Goal: Information Seeking & Learning: Learn about a topic

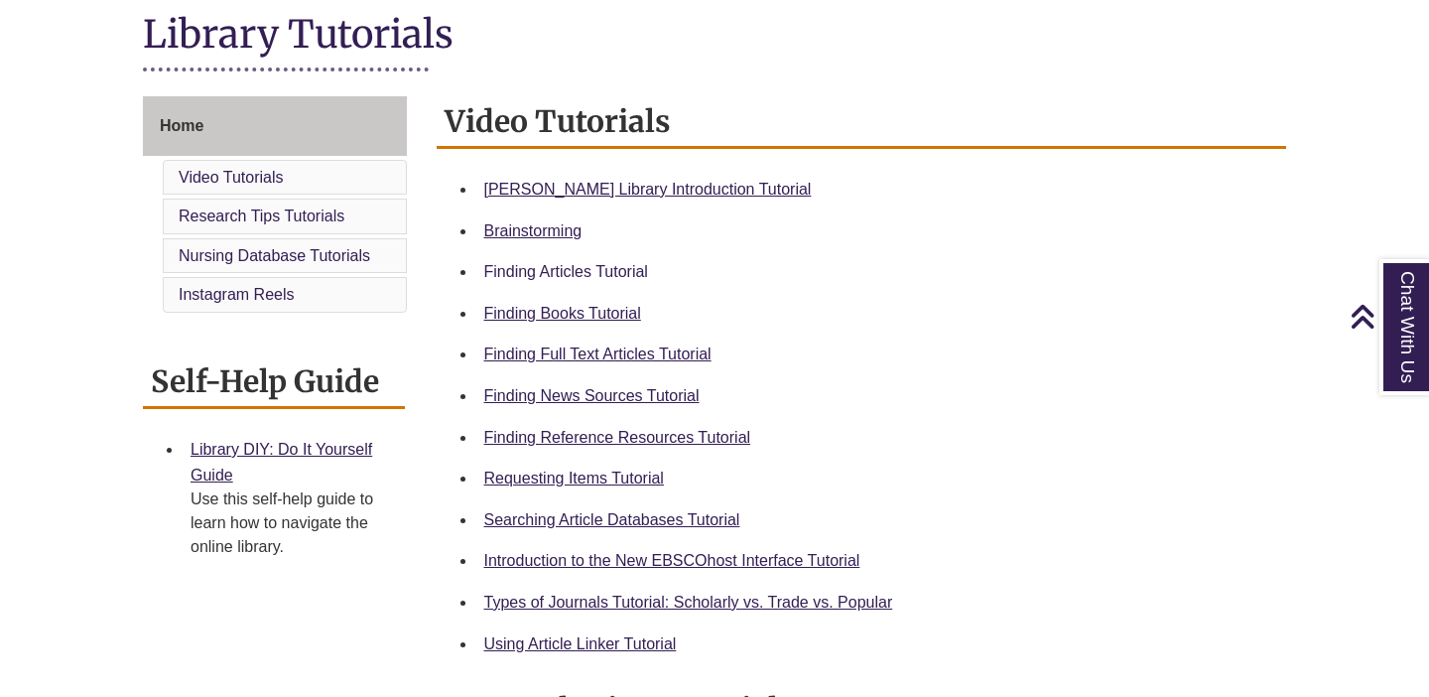
scroll to position [463, 0]
click at [564, 435] on link "Finding Reference Resources Tutorial" at bounding box center [617, 436] width 267 height 17
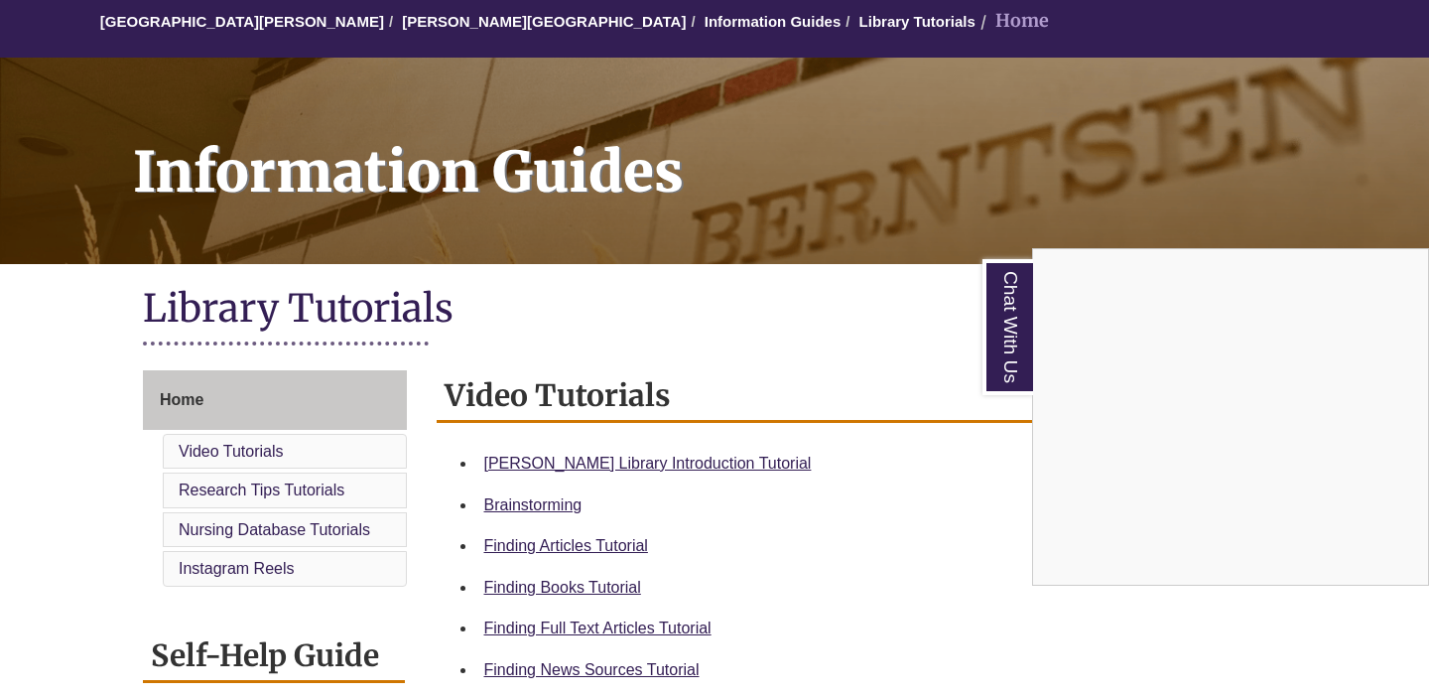
scroll to position [0, 0]
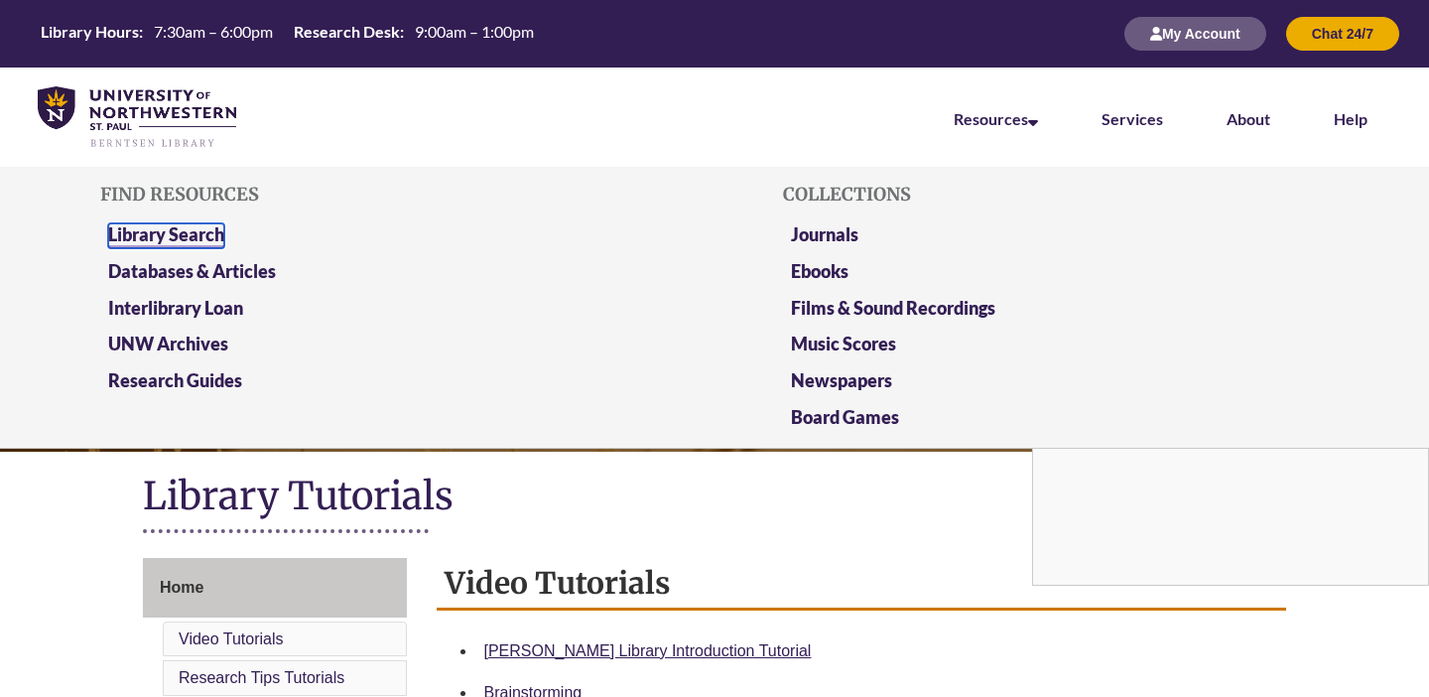
click at [139, 235] on link "Library Search" at bounding box center [166, 235] width 116 height 25
click at [258, 277] on link "Databases & Articles" at bounding box center [192, 272] width 168 height 25
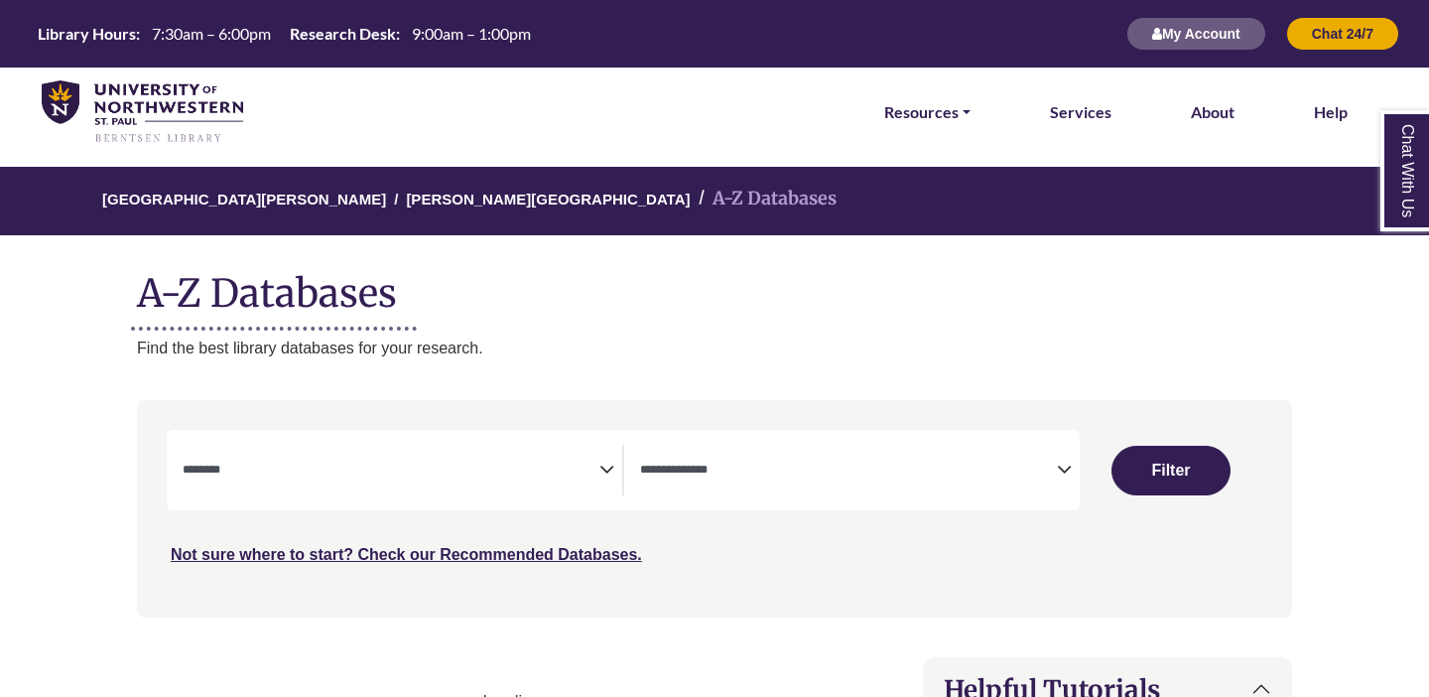
select select "Database Subject Filter"
select select "Database Types Filter"
select select "Database Subject Filter"
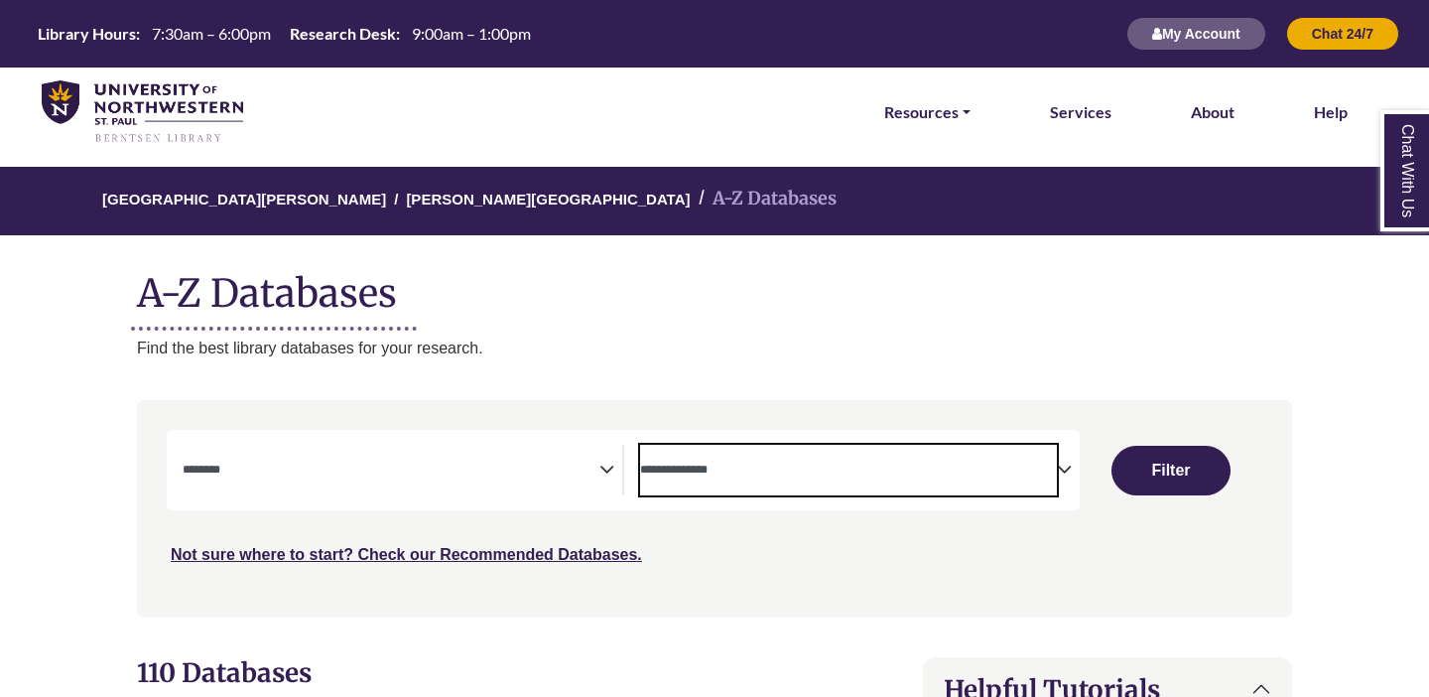
click at [759, 466] on textarea "Search" at bounding box center [848, 472] width 417 height 16
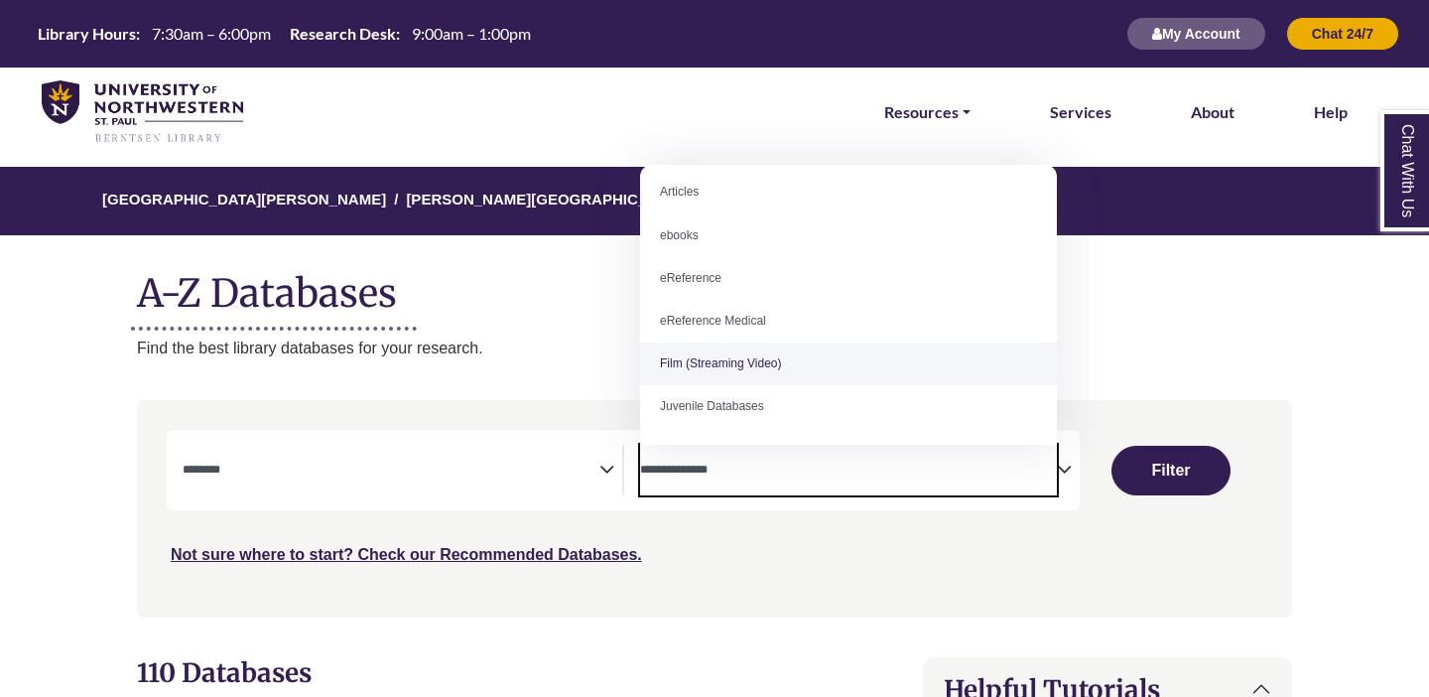
scroll to position [11, 0]
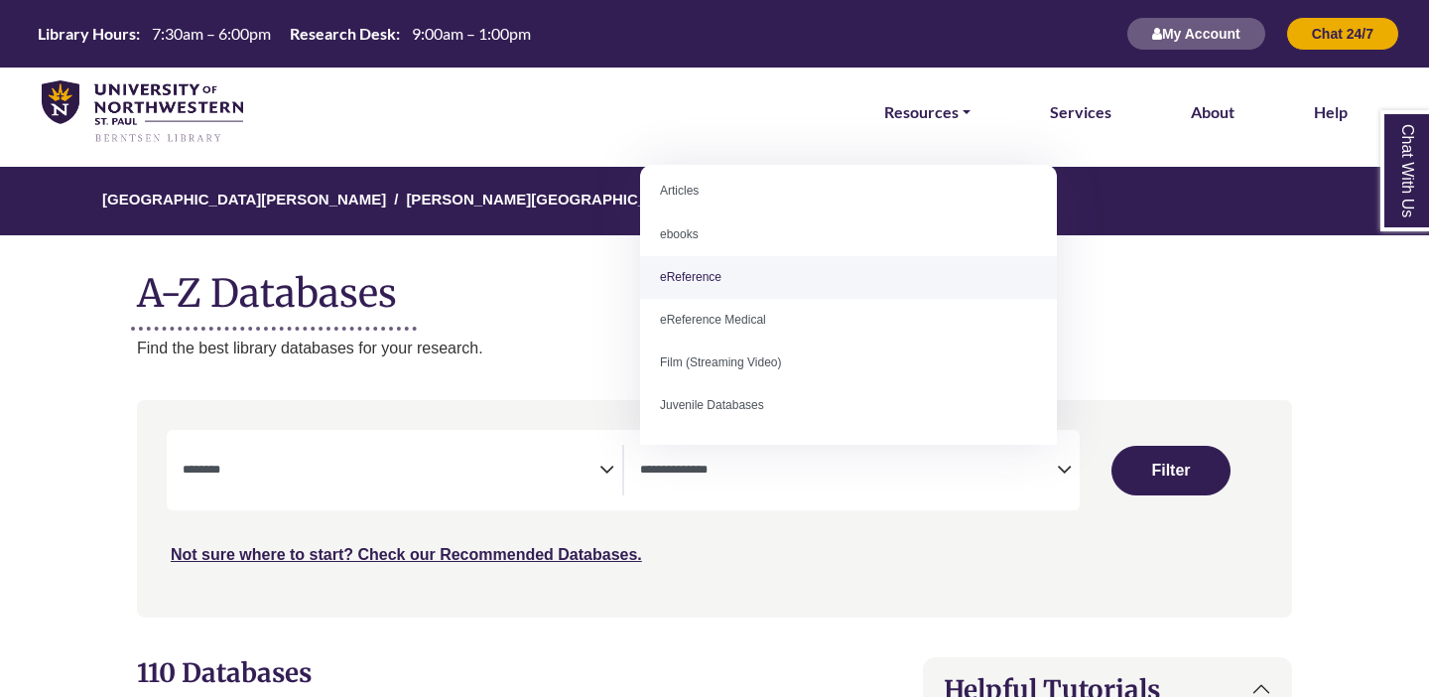
select select "*****"
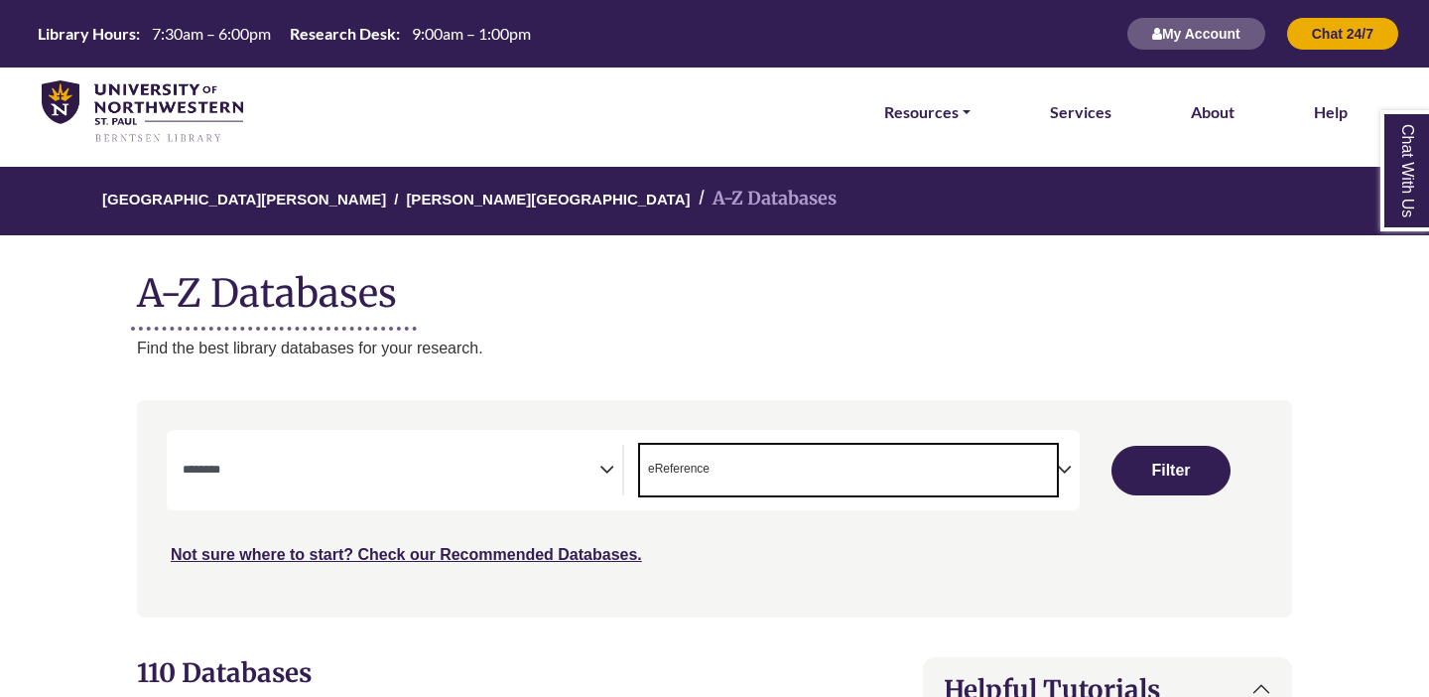
click at [378, 460] on span "Search filters" at bounding box center [391, 467] width 417 height 17
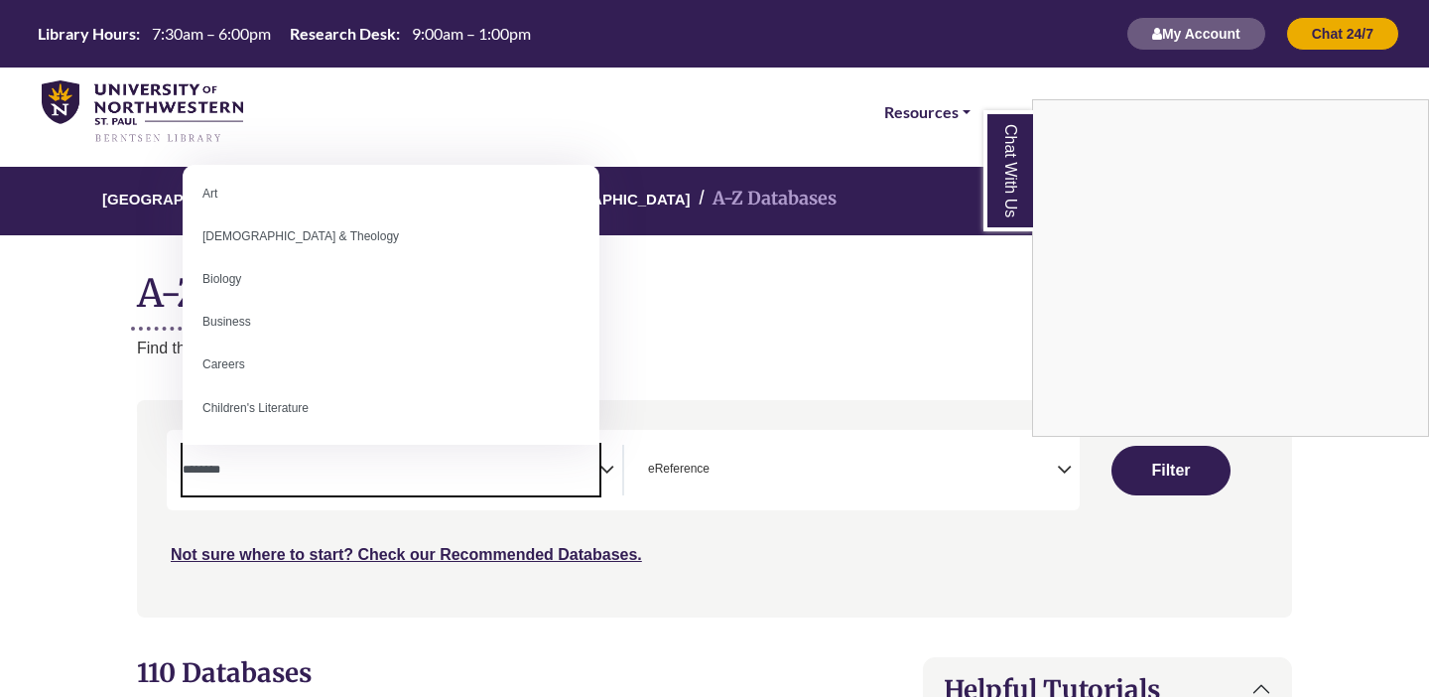
scroll to position [0, 0]
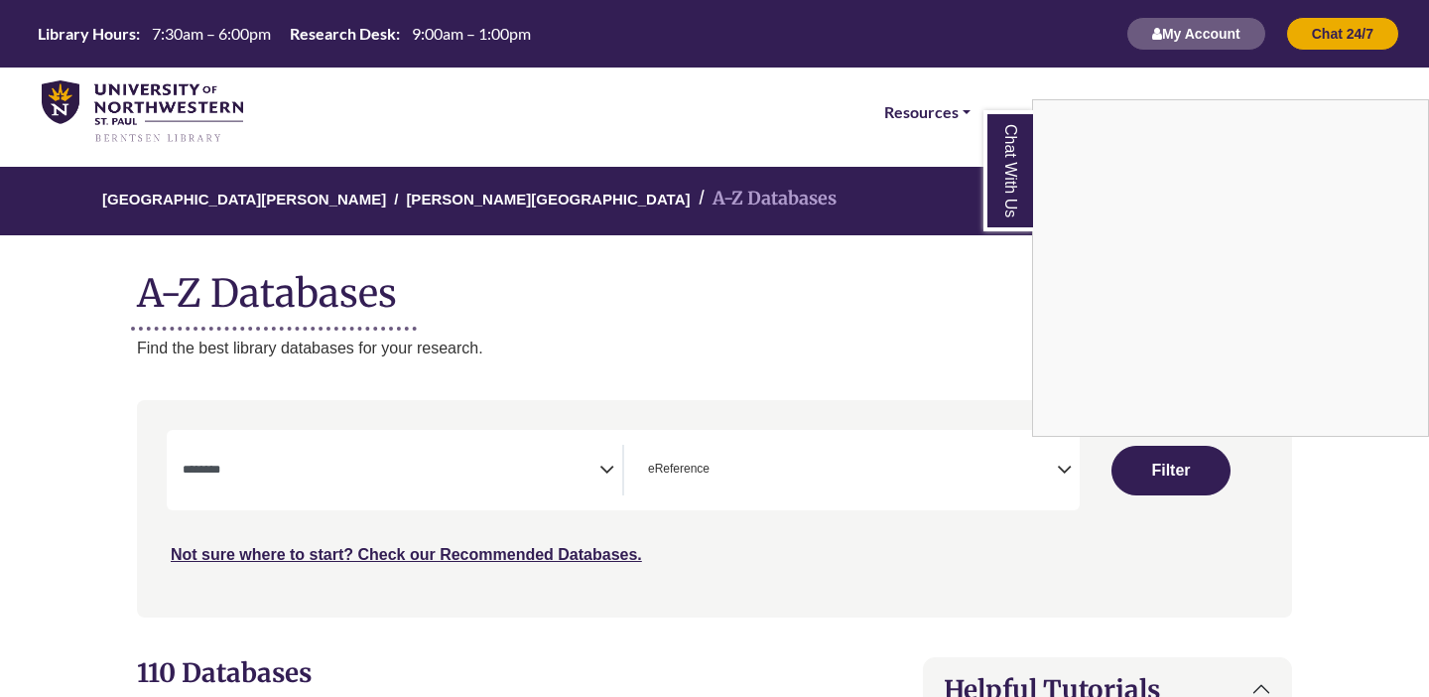
click at [742, 302] on div "Chat With Us" at bounding box center [714, 348] width 1429 height 697
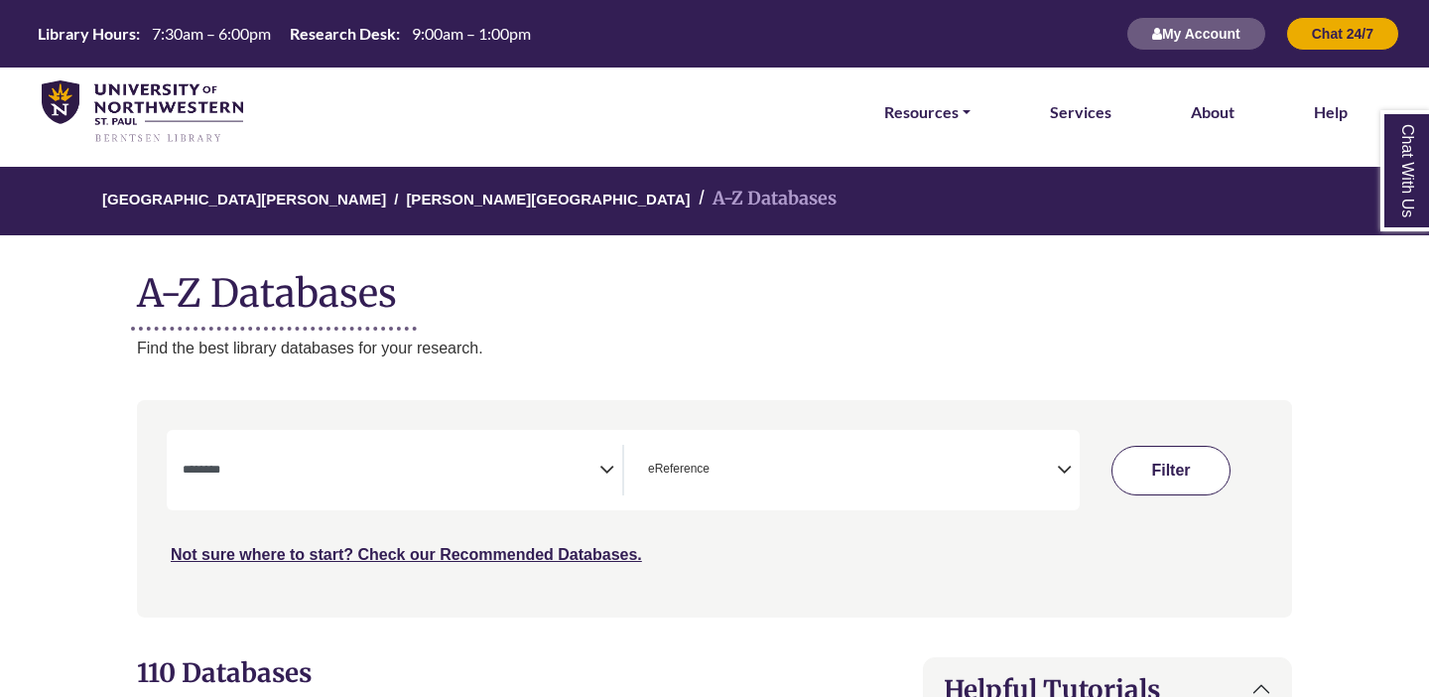
click at [1146, 469] on button "Filter" at bounding box center [1171, 471] width 119 height 50
select select "Database Subject Filter"
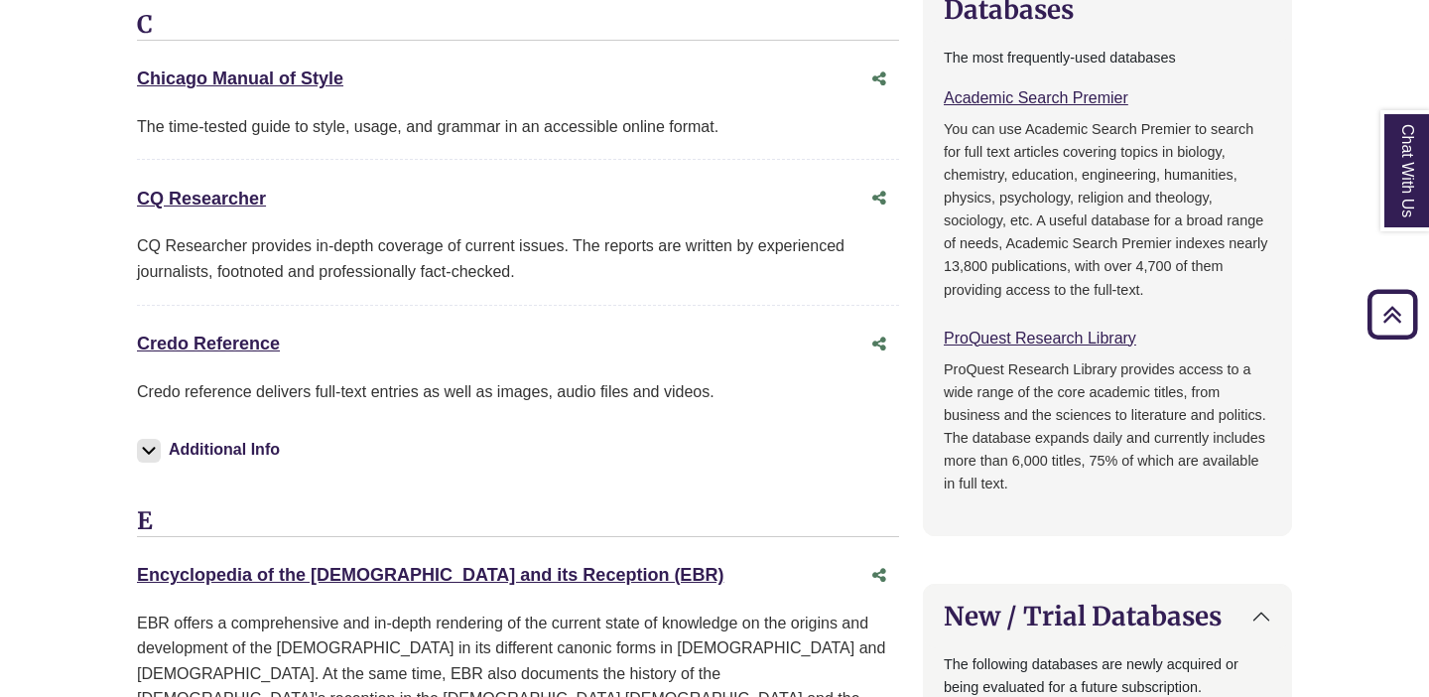
scroll to position [1047, 0]
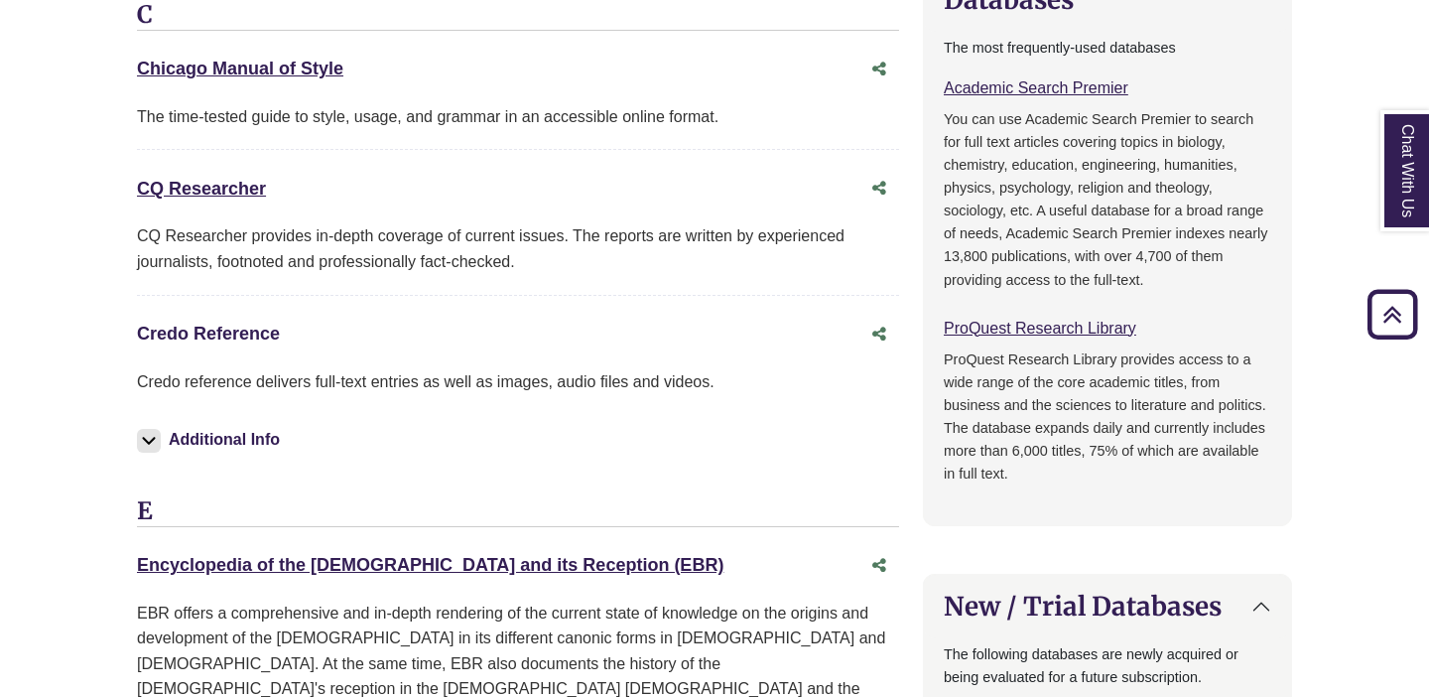
click at [201, 324] on link "Credo Reference This link opens in a new window" at bounding box center [208, 334] width 143 height 20
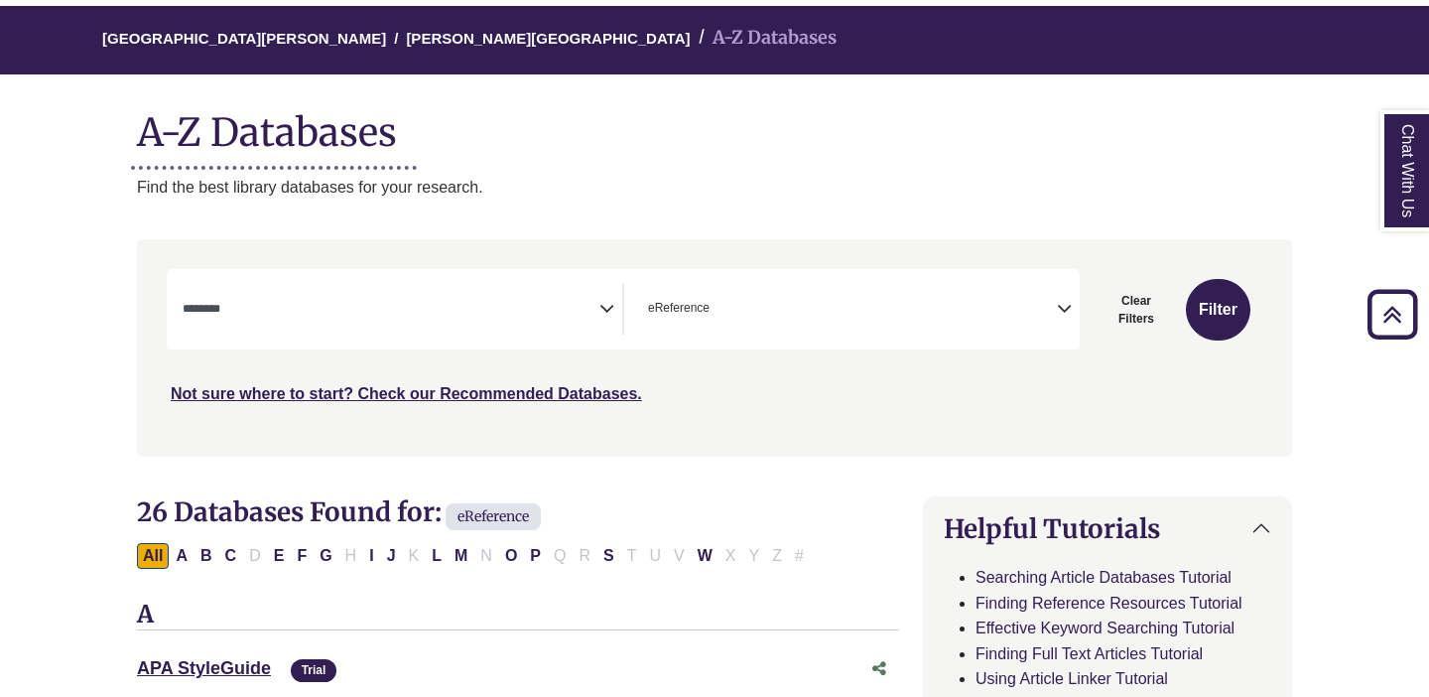
scroll to position [0, 0]
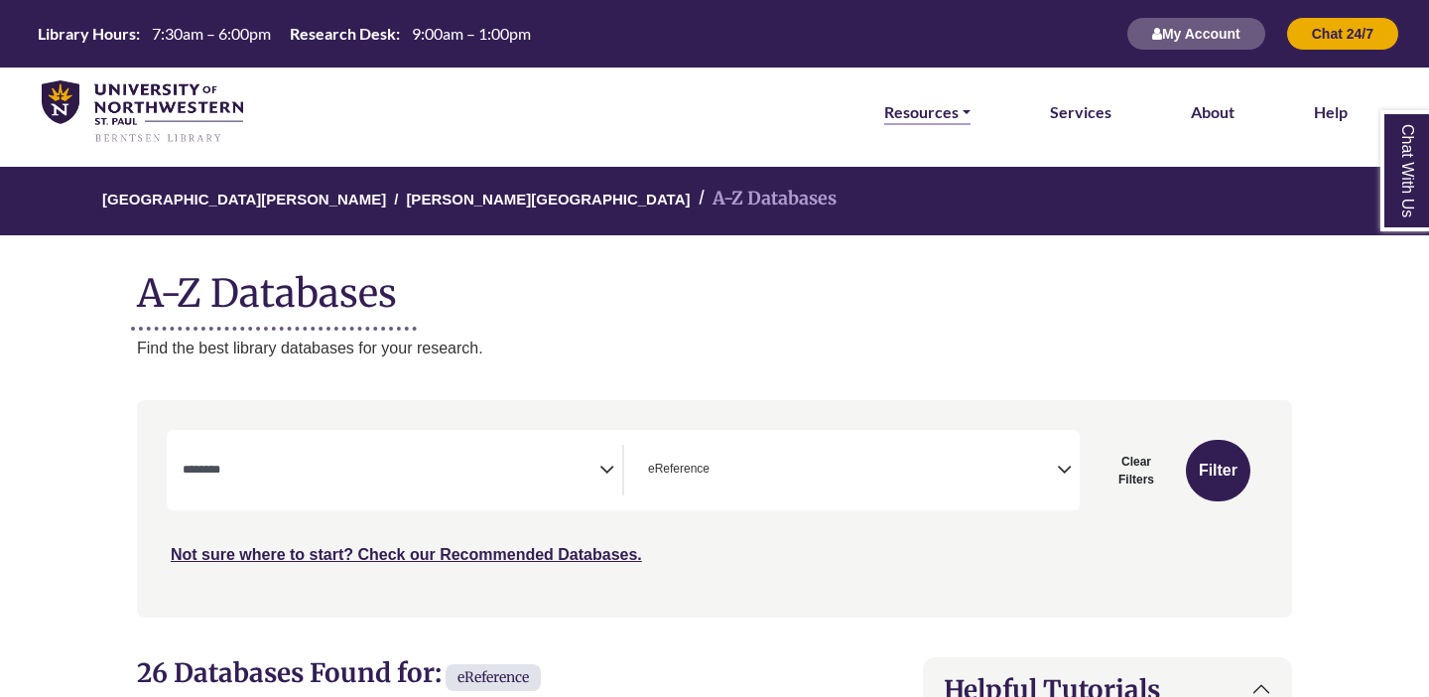
click at [949, 117] on link "Resources" at bounding box center [927, 112] width 86 height 26
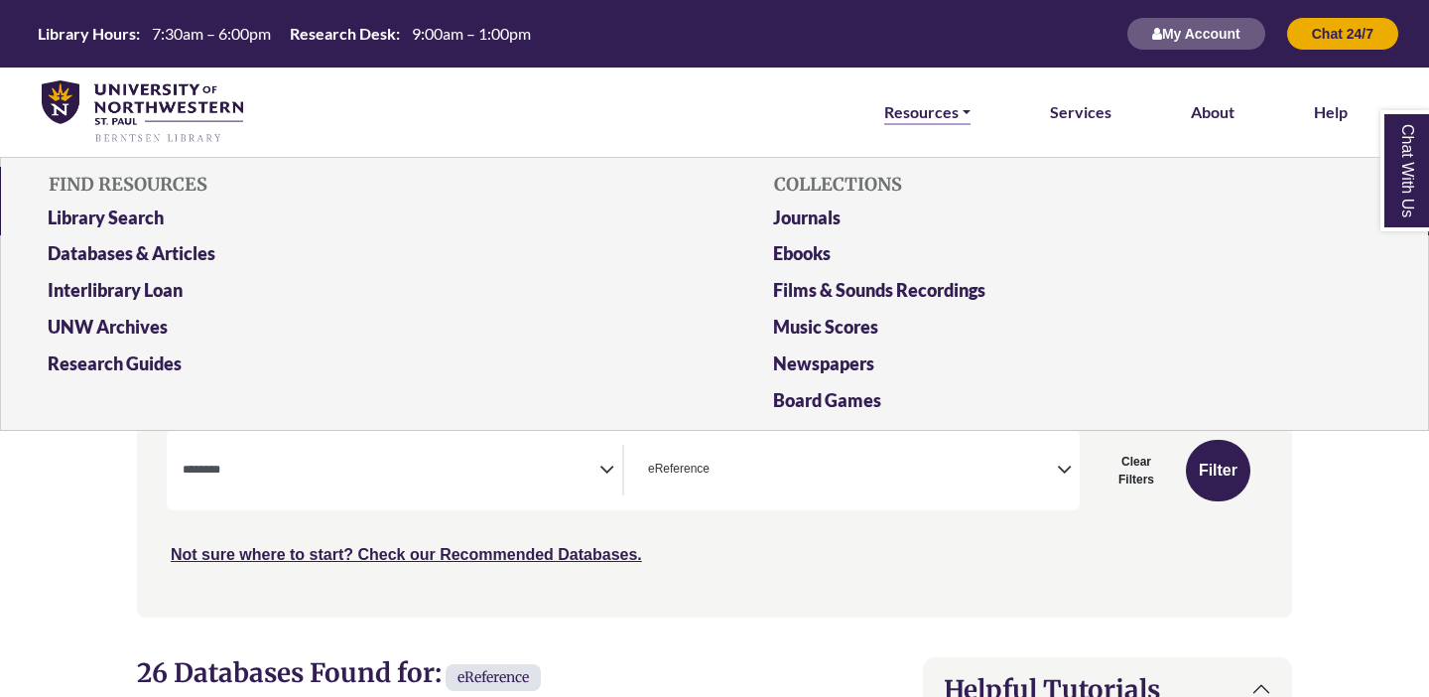
click at [888, 104] on link "Resources" at bounding box center [927, 112] width 86 height 26
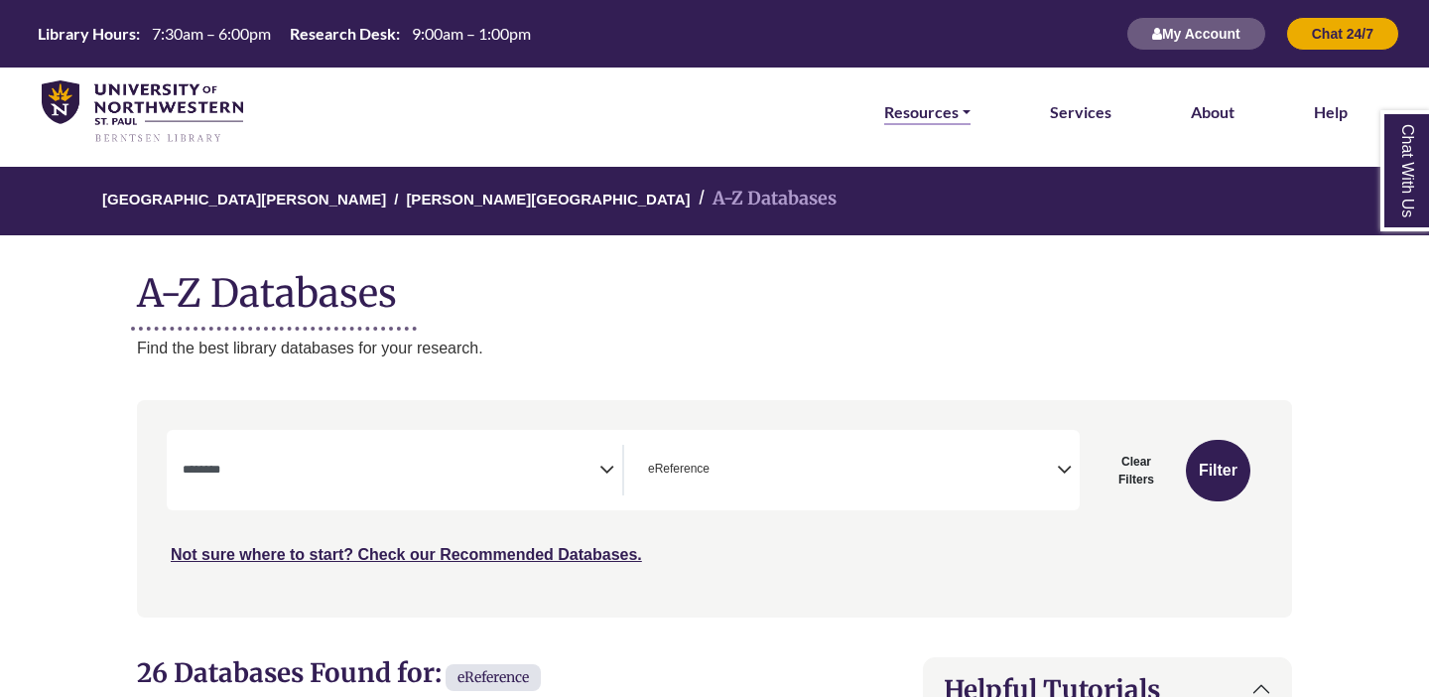
click at [893, 113] on link "Resources" at bounding box center [927, 112] width 86 height 26
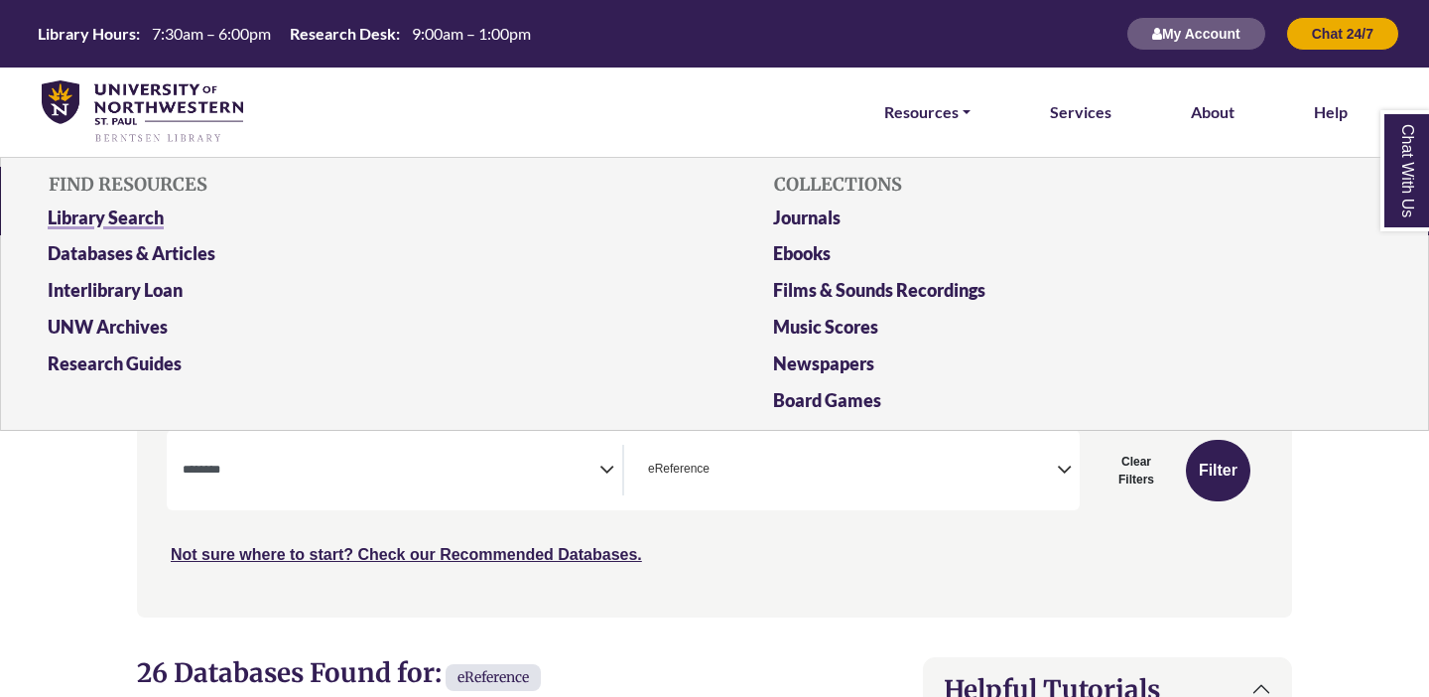
click at [148, 221] on link "Library Search" at bounding box center [352, 221] width 638 height 37
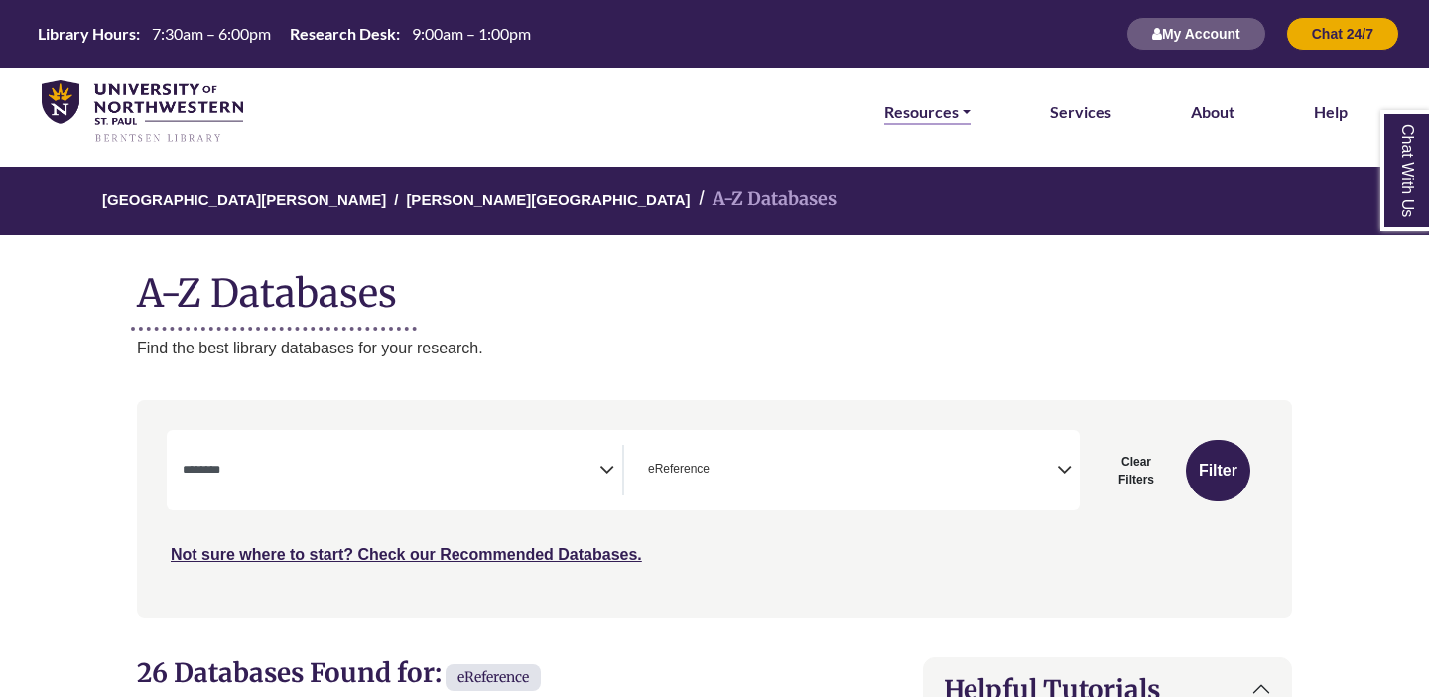
click at [968, 120] on link "Resources" at bounding box center [927, 112] width 86 height 26
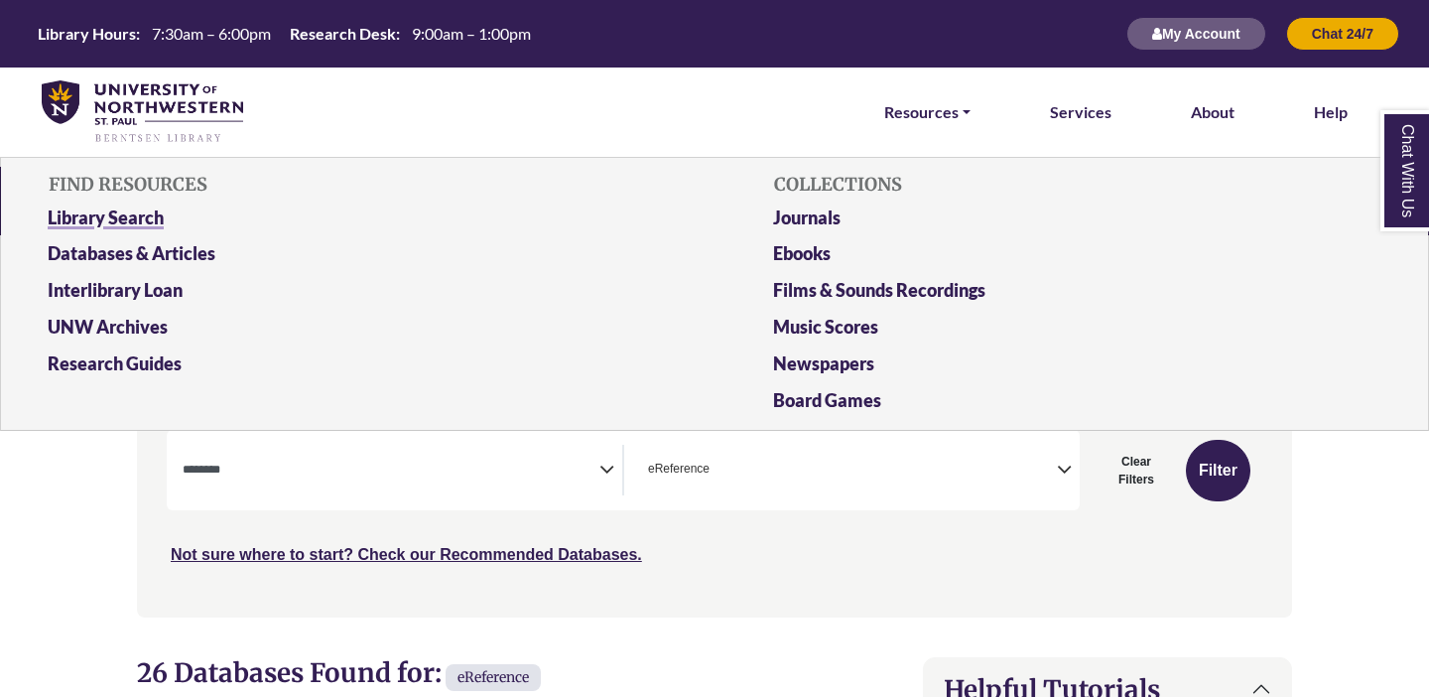
click at [158, 213] on link "Library Search" at bounding box center [352, 221] width 638 height 37
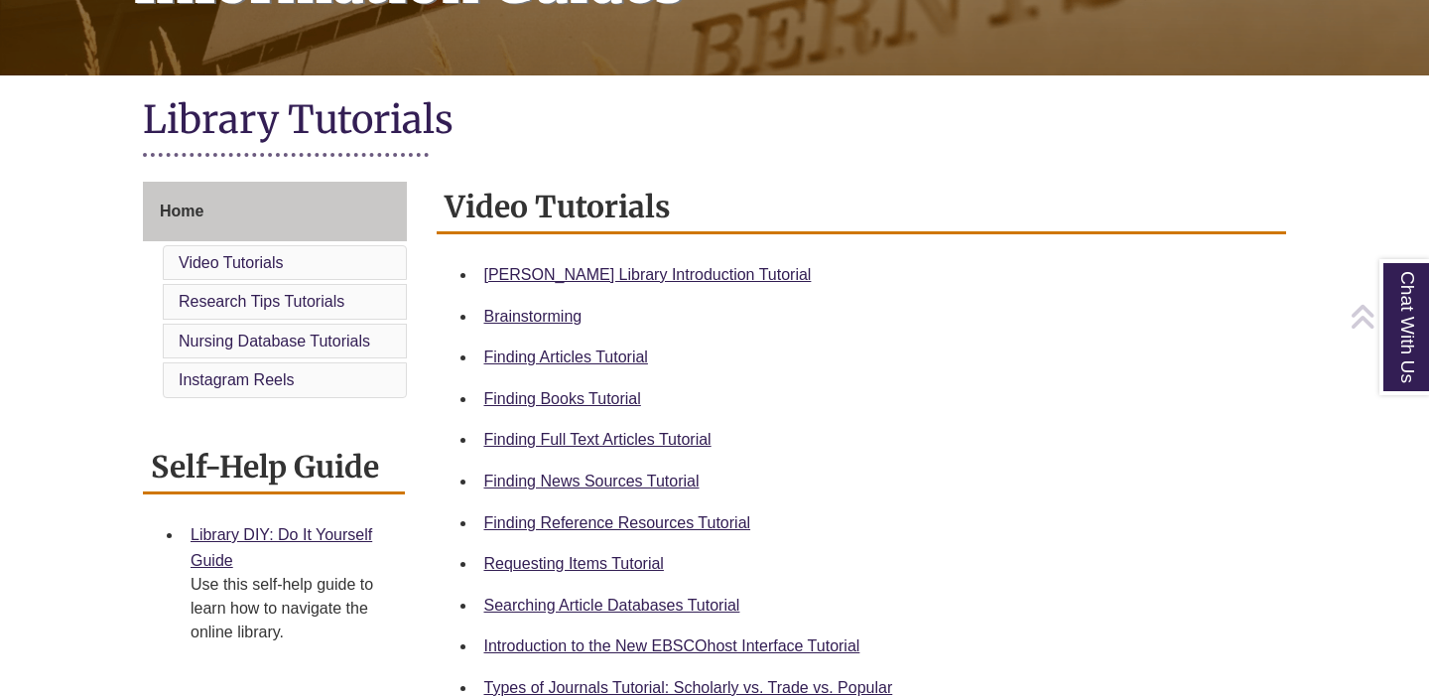
scroll to position [390, 0]
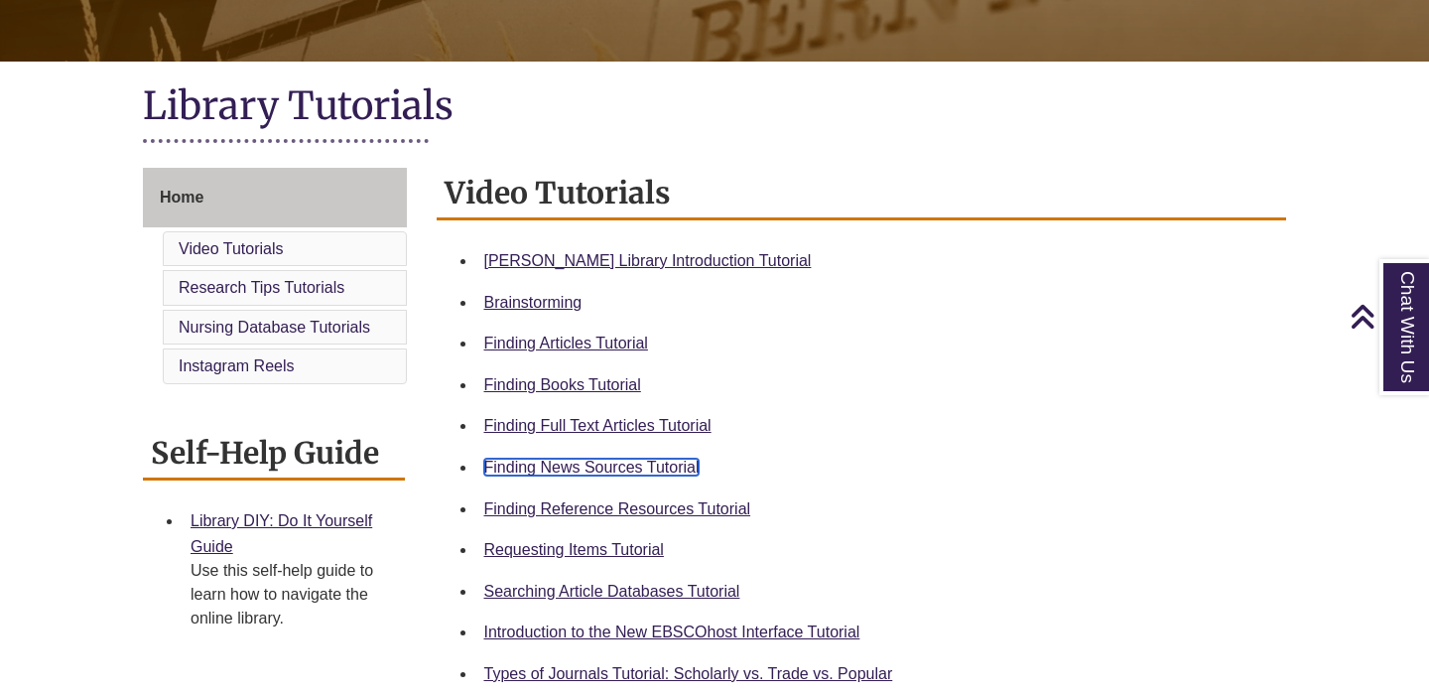
click at [662, 467] on link "Finding News Sources Tutorial" at bounding box center [591, 467] width 215 height 17
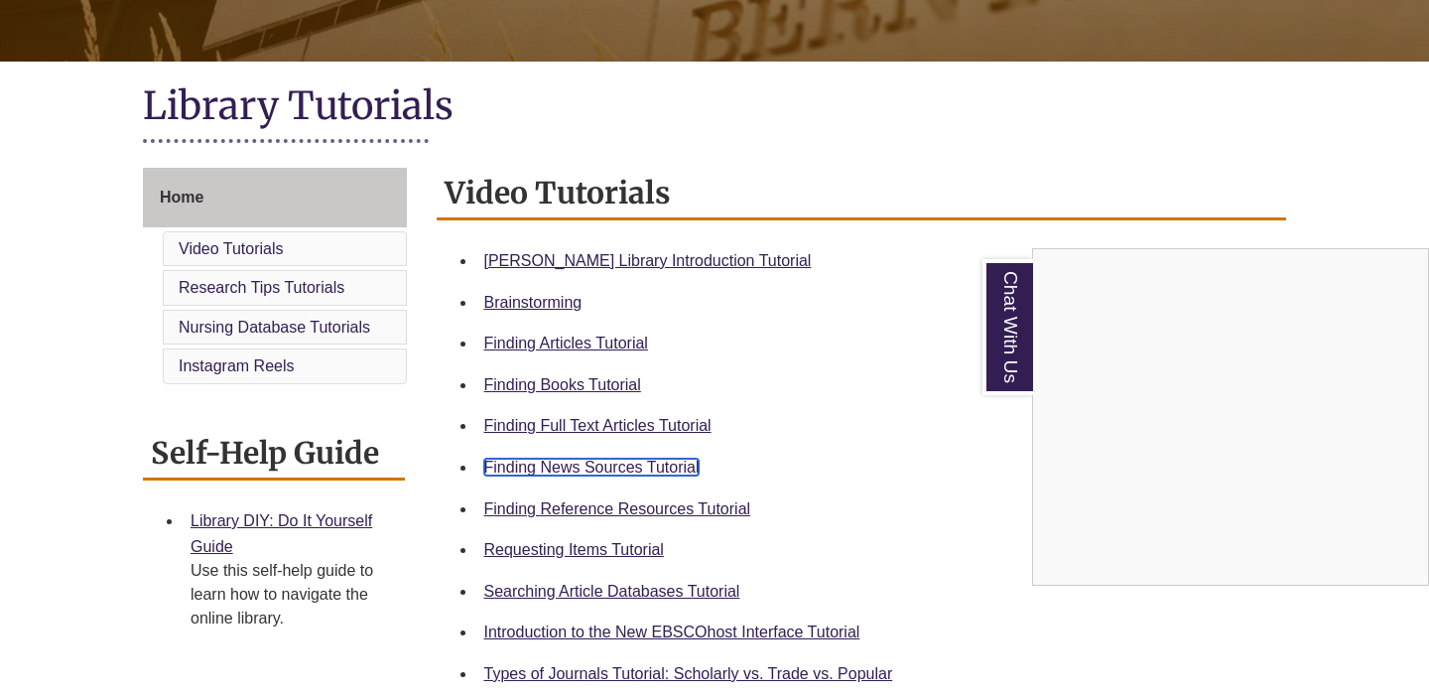
scroll to position [225, 0]
